Goal: Transaction & Acquisition: Subscribe to service/newsletter

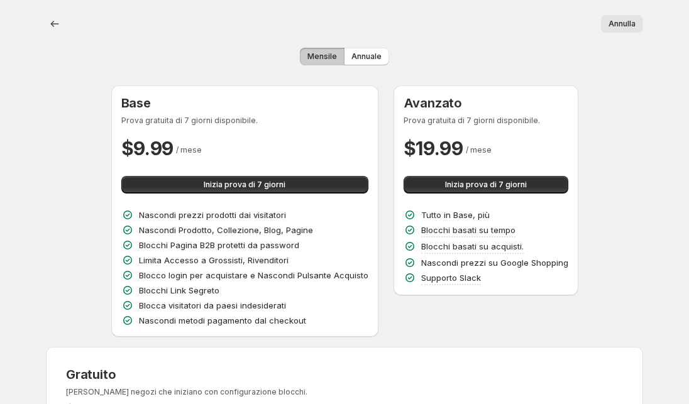
click at [316, 54] on span "Mensile" at bounding box center [322, 57] width 30 height 10
click at [358, 54] on span "Annuale" at bounding box center [366, 57] width 30 height 10
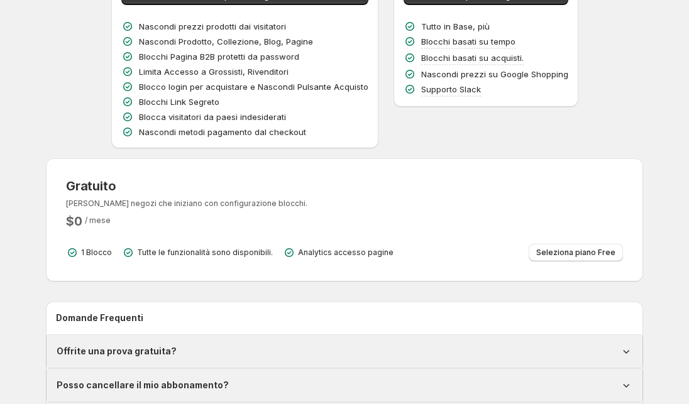
scroll to position [290, 0]
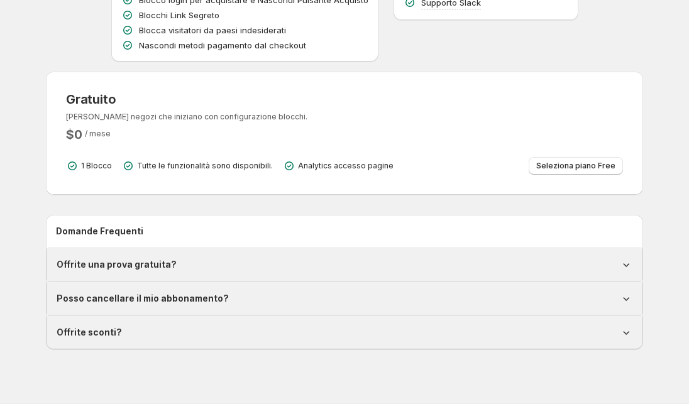
click at [178, 157] on div "Gratuito [PERSON_NAME] negozi che iniziano con configurazione blocchi. $ 0 / me…" at bounding box center [344, 133] width 557 height 83
click at [536, 167] on span "Seleziona piano Free" at bounding box center [575, 166] width 79 height 10
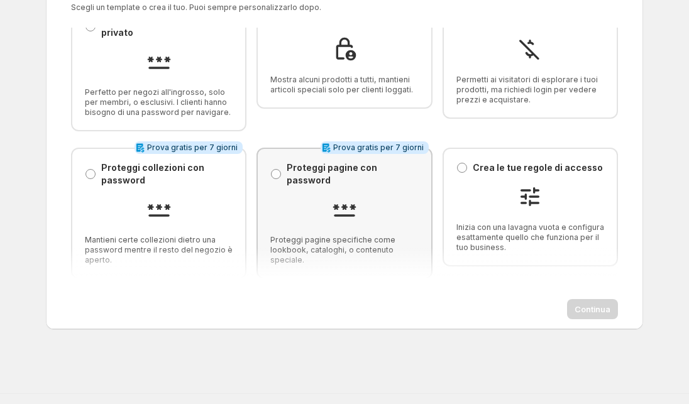
scroll to position [79, 0]
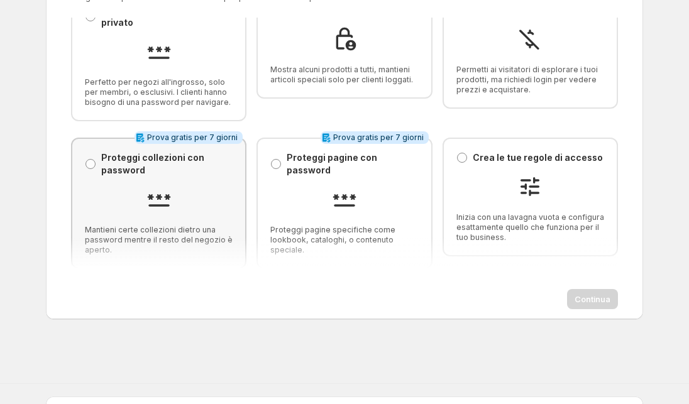
click at [151, 187] on img at bounding box center [158, 199] width 25 height 25
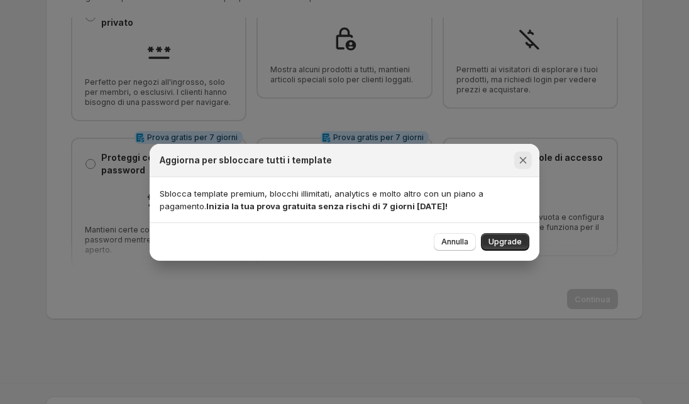
click at [519, 160] on icon "Chiudi" at bounding box center [523, 160] width 13 height 13
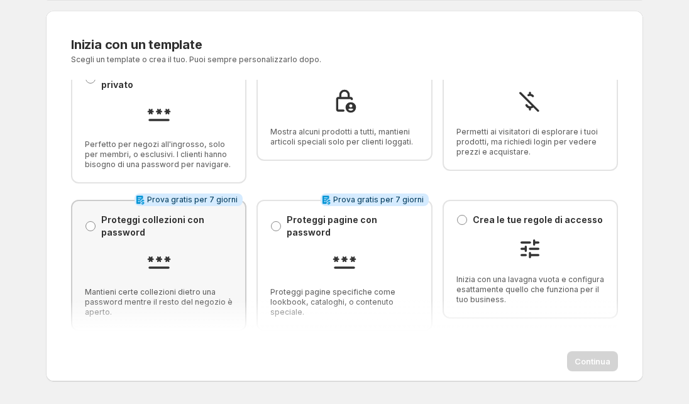
scroll to position [23, 0]
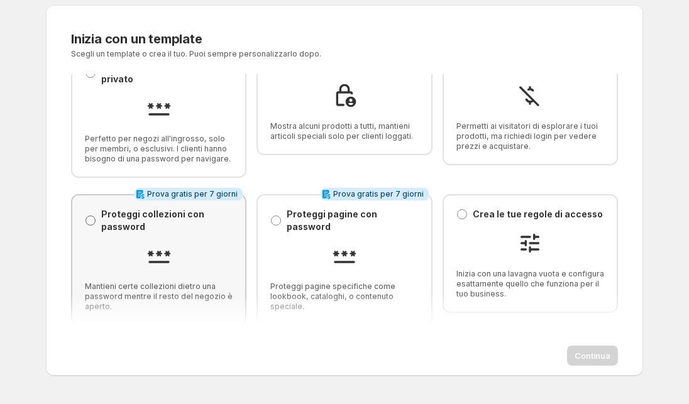
click at [91, 219] on span at bounding box center [91, 221] width 10 height 10
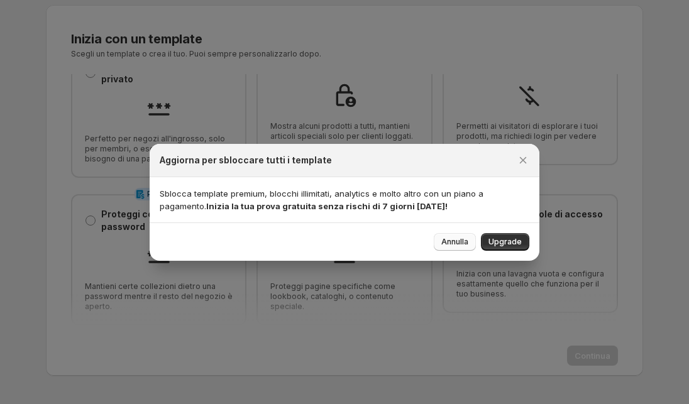
click at [464, 246] on span "Annulla" at bounding box center [454, 242] width 27 height 10
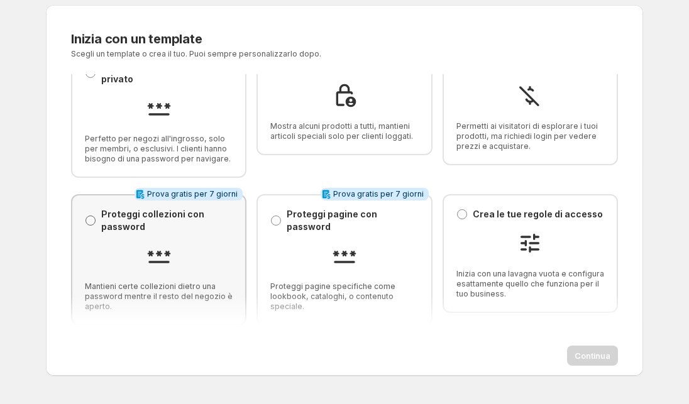
click at [88, 225] on span at bounding box center [90, 220] width 11 height 11
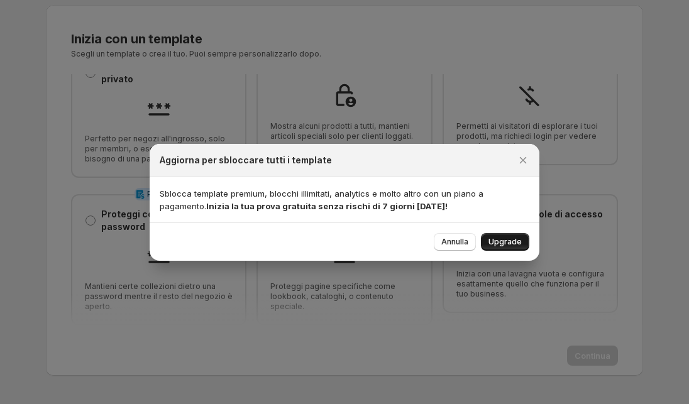
click at [497, 246] on span "Upgrade" at bounding box center [504, 242] width 33 height 10
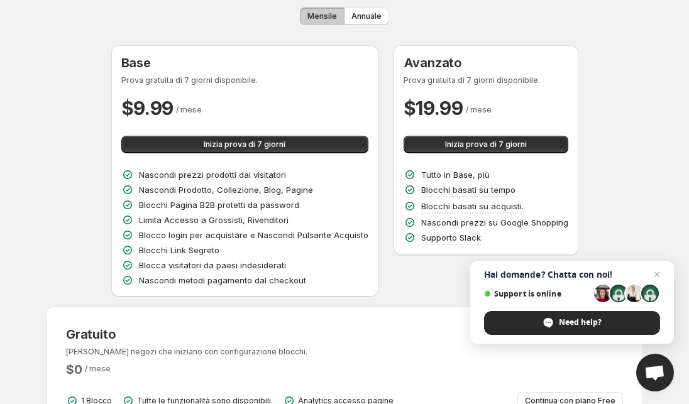
scroll to position [42, 0]
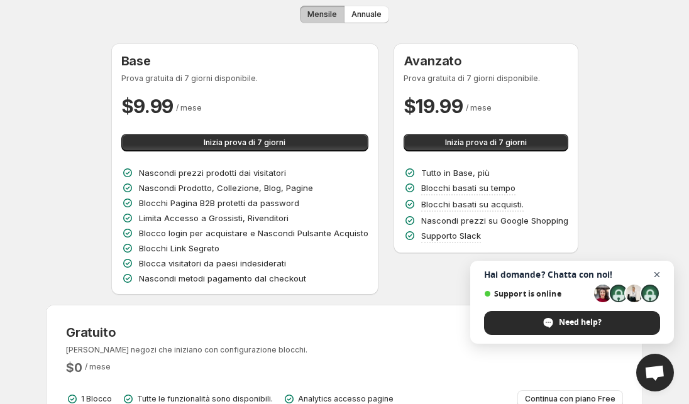
click at [656, 272] on span "Close chat" at bounding box center [657, 275] width 16 height 16
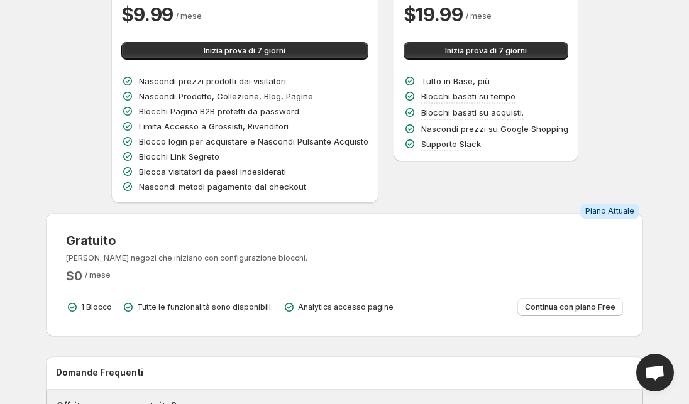
scroll to position [0, 0]
